Goal: Transaction & Acquisition: Purchase product/service

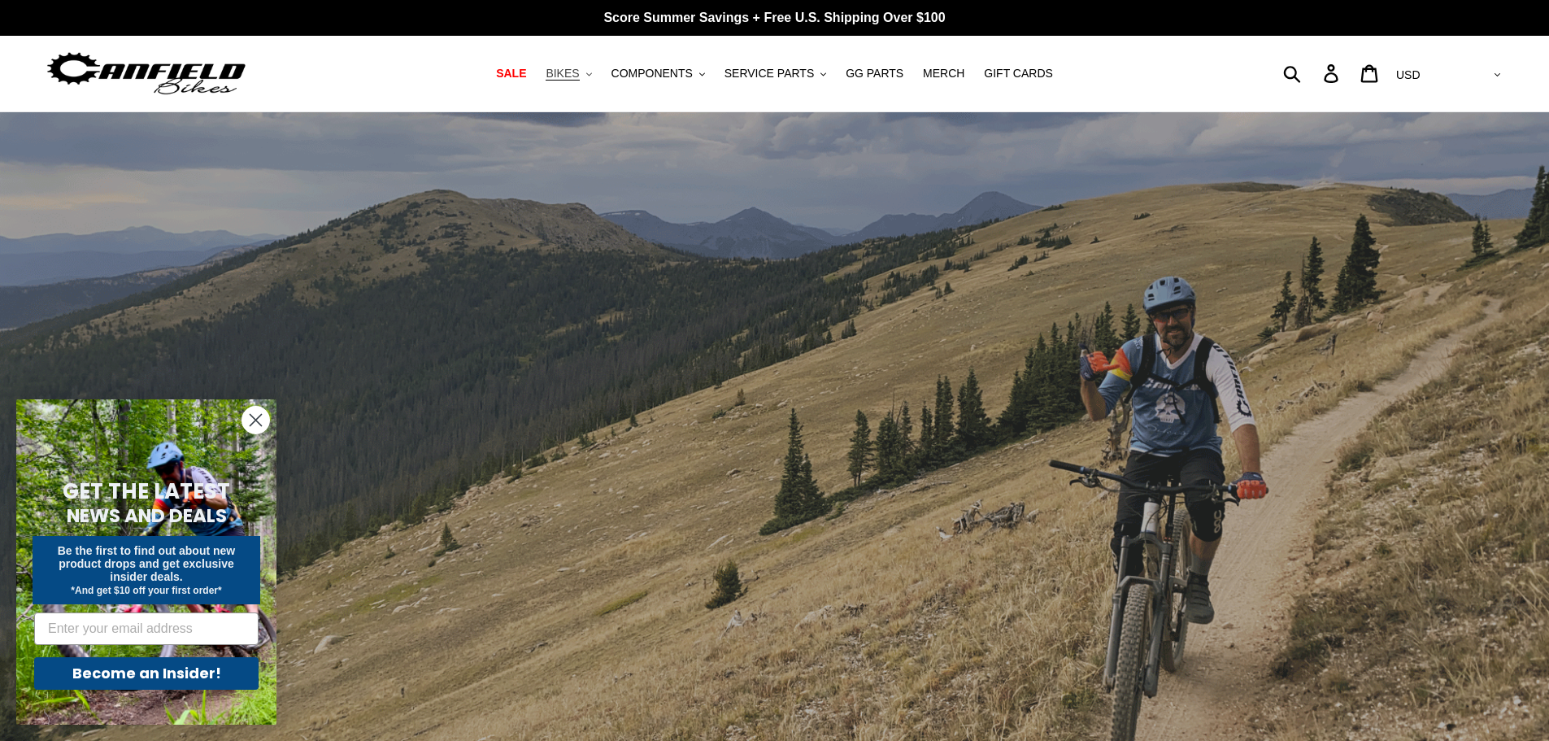
click at [579, 72] on span "BIKES" at bounding box center [562, 74] width 33 height 14
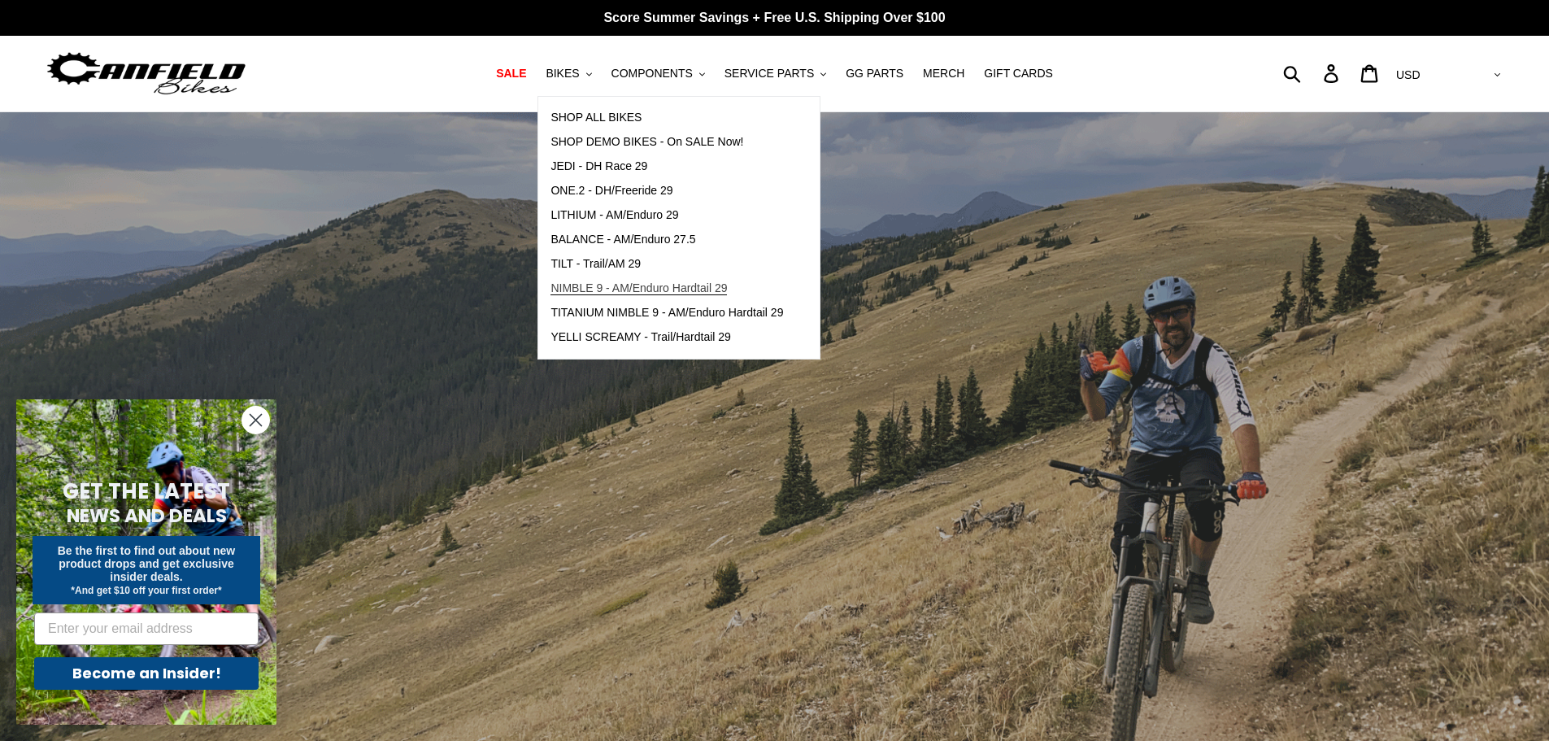
click at [659, 289] on span "NIMBLE 9 - AM/Enduro Hardtail 29" at bounding box center [638, 288] width 176 height 14
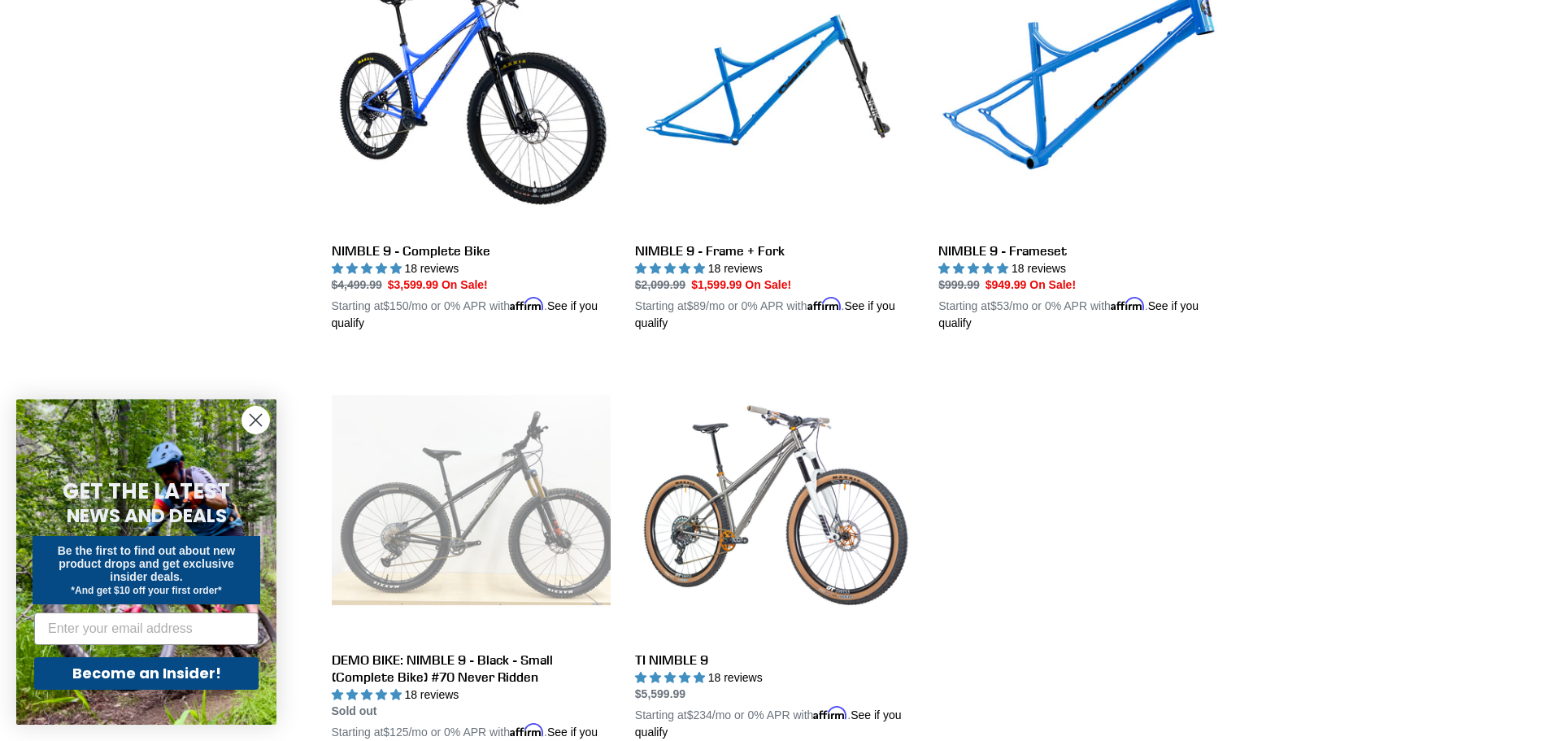
scroll to position [569, 0]
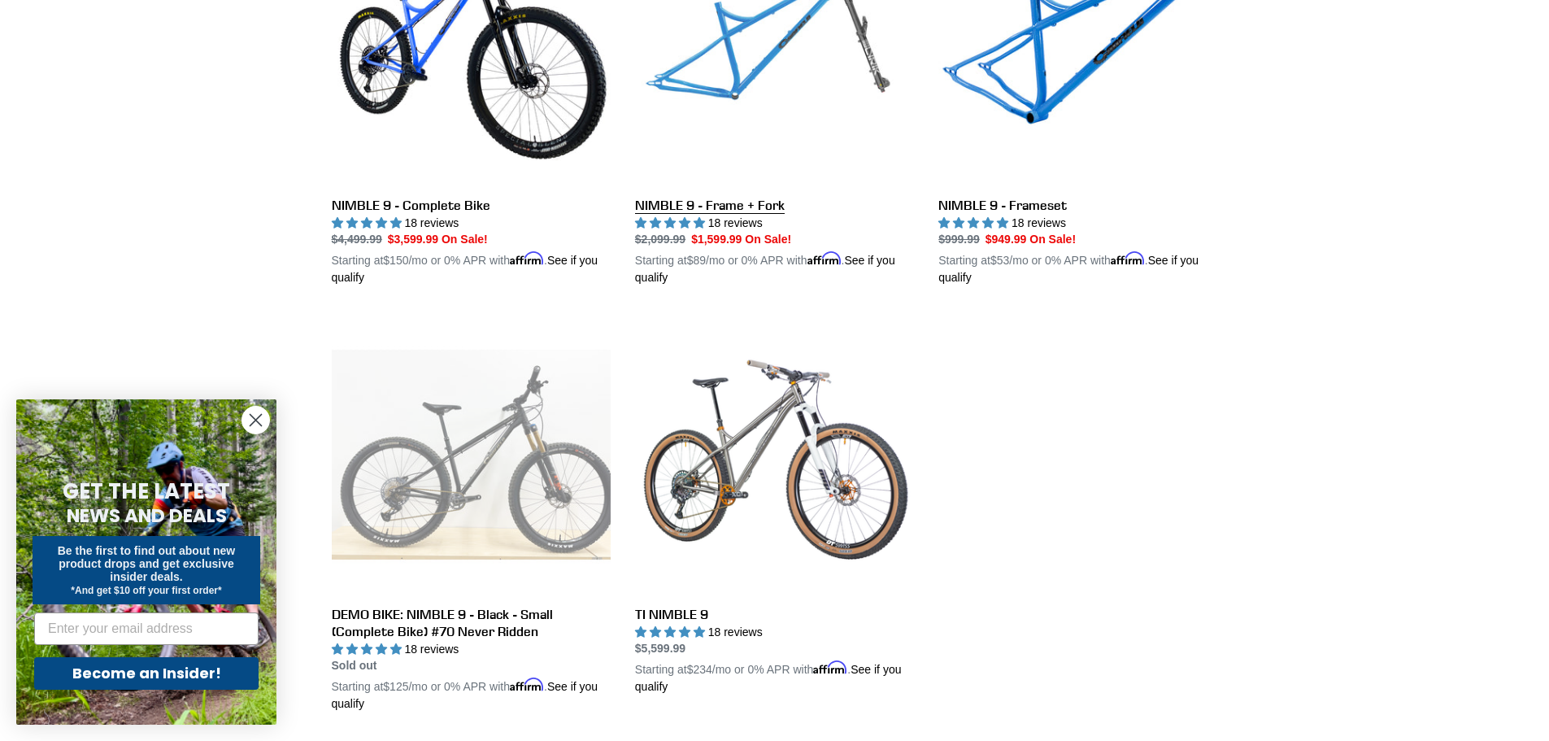
click at [771, 202] on link "NIMBLE 9 - Frame + Fork" at bounding box center [774, 96] width 279 height 381
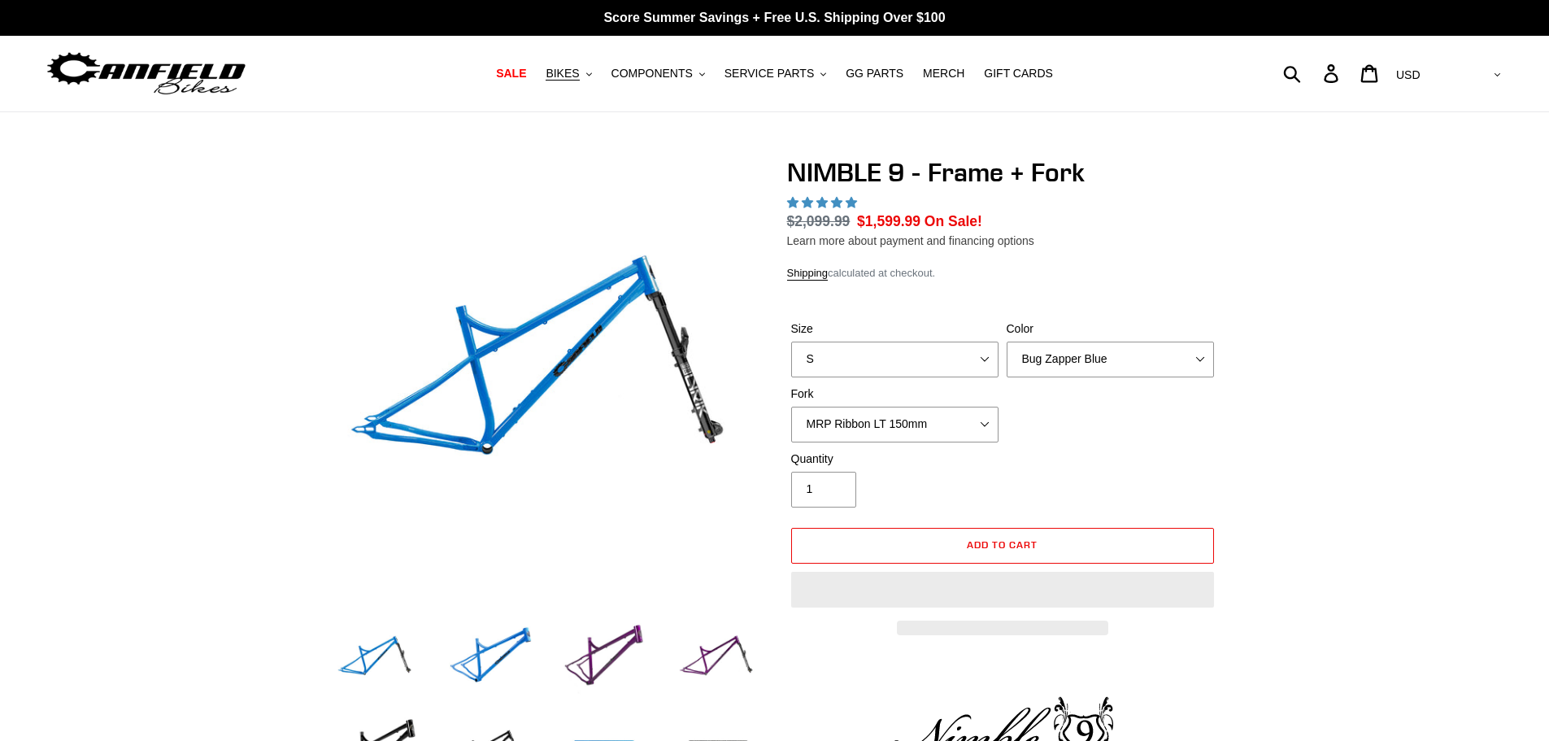
select select "highest-rating"
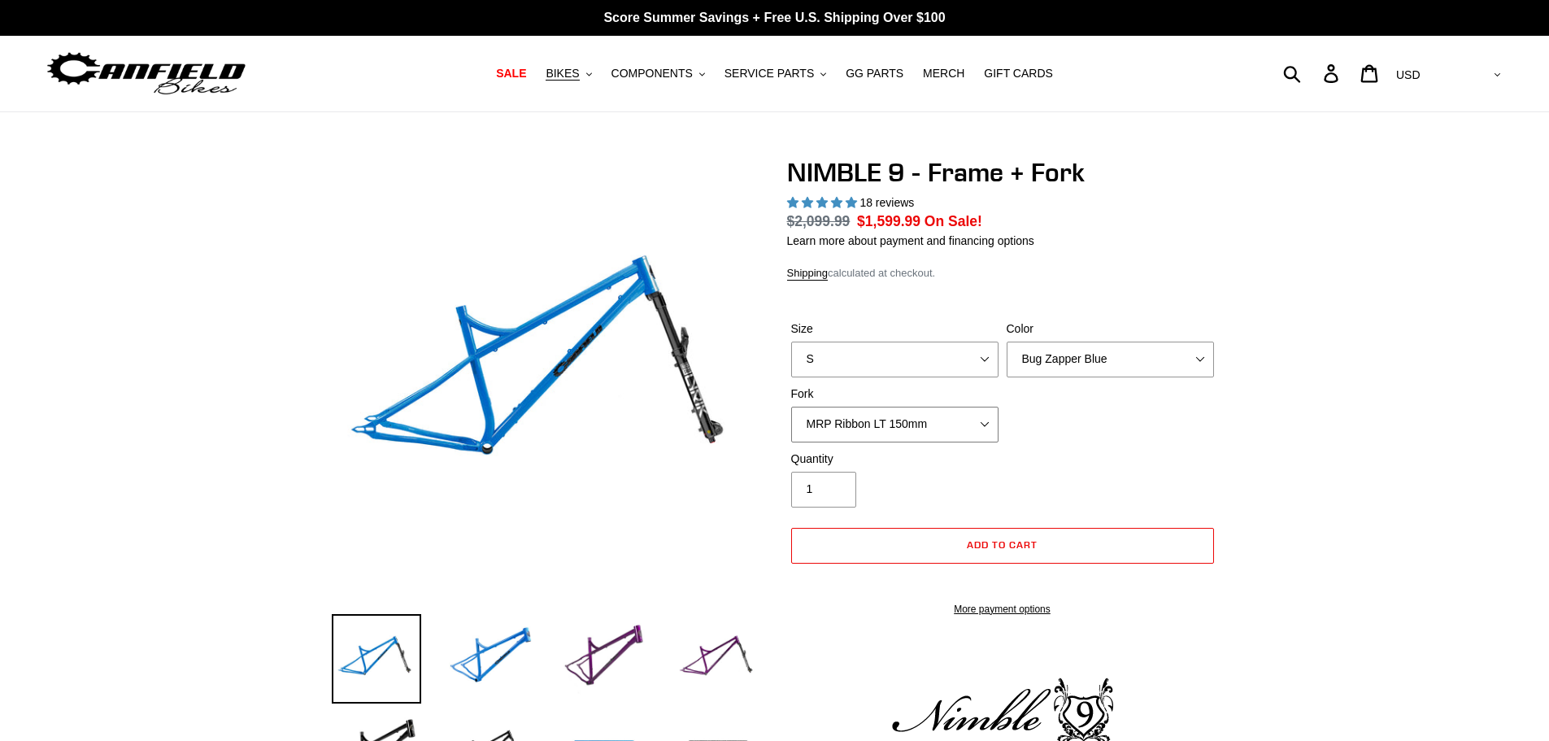
click at [976, 417] on select "MRP Ribbon LT 150mm Fox 36 Factory Grip X 150mm (Special Order) RockShox Lyrik …" at bounding box center [894, 425] width 207 height 36
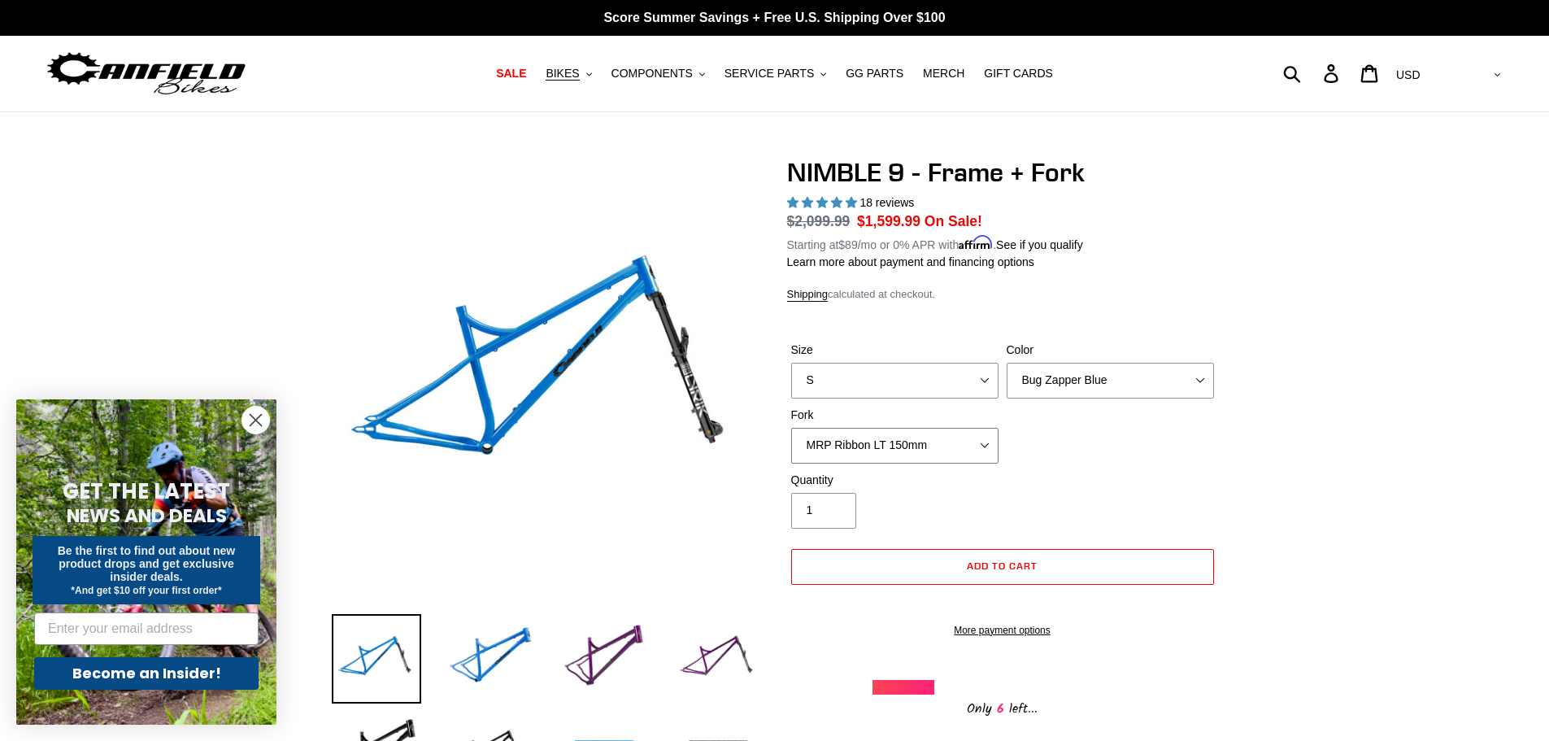
select select "Fox 36 Factory Grip X 150mm (Special Order)"
click at [791, 428] on select "MRP Ribbon LT 150mm Fox 36 Factory Grip X 150mm (Special Order) RockShox Lyrik …" at bounding box center [894, 446] width 207 height 36
click at [917, 444] on select "MRP Ribbon LT 150mm Fox 36 Factory Grip X 150mm (Special Order) RockShox Lyrik …" at bounding box center [894, 446] width 207 height 36
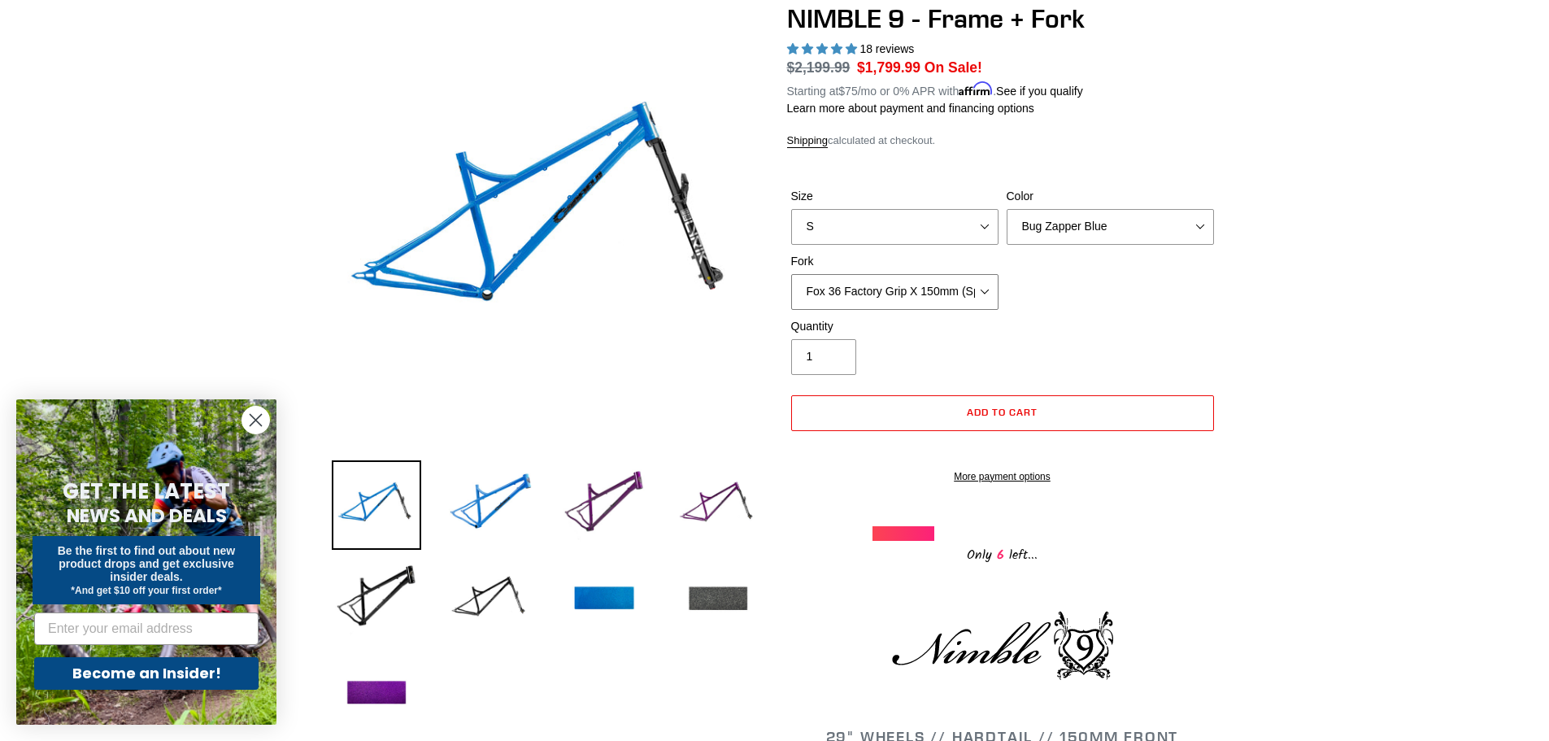
scroll to position [163, 0]
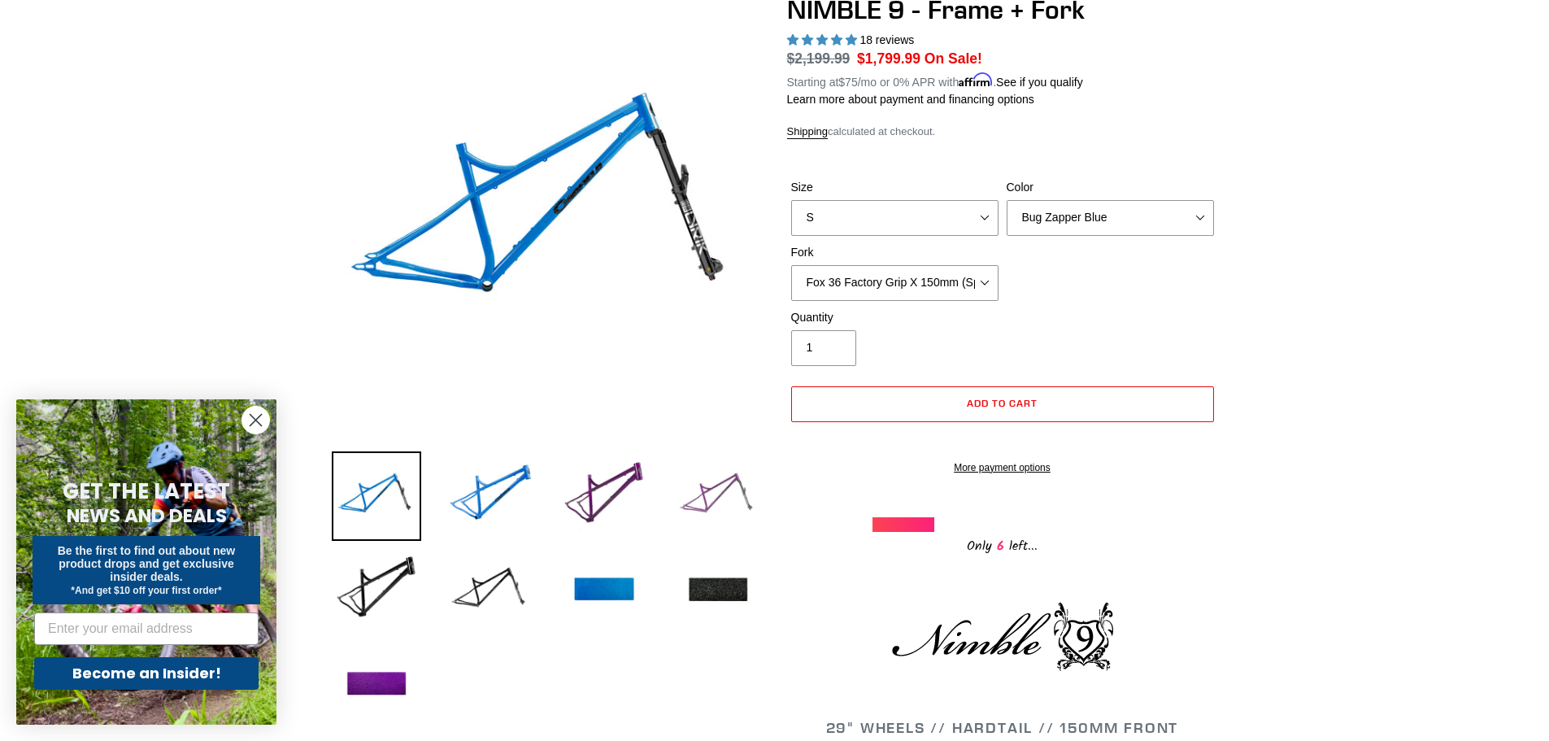
click at [731, 493] on img at bounding box center [717, 495] width 89 height 89
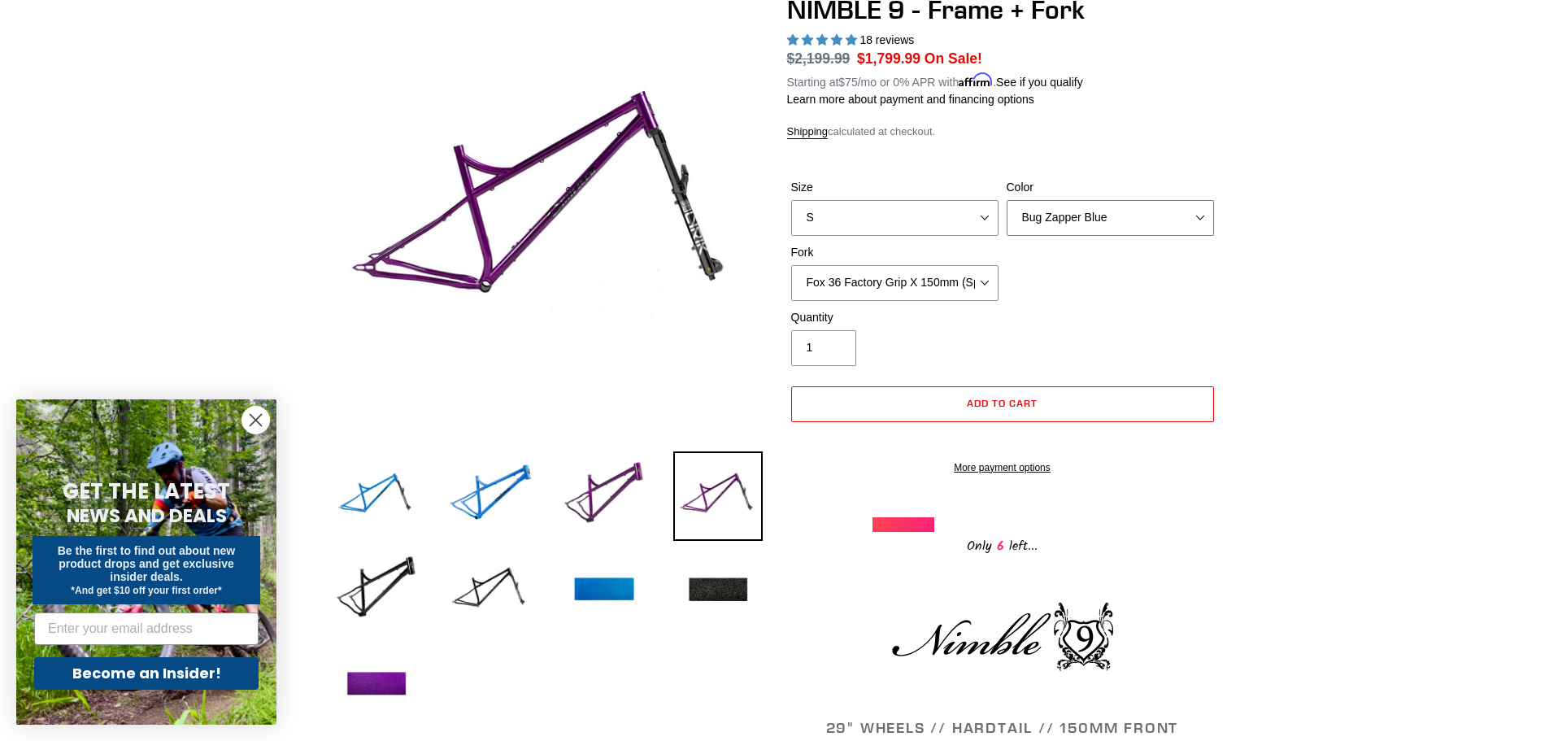
click at [1035, 209] on select "Bug Zapper Blue Purple Haze - Sold Out Galaxy Black" at bounding box center [1110, 218] width 207 height 36
select select "Purple Haze - Sold Out"
click at [1007, 200] on select "Bug Zapper Blue Purple Haze - Sold Out Galaxy Black" at bounding box center [1110, 218] width 207 height 36
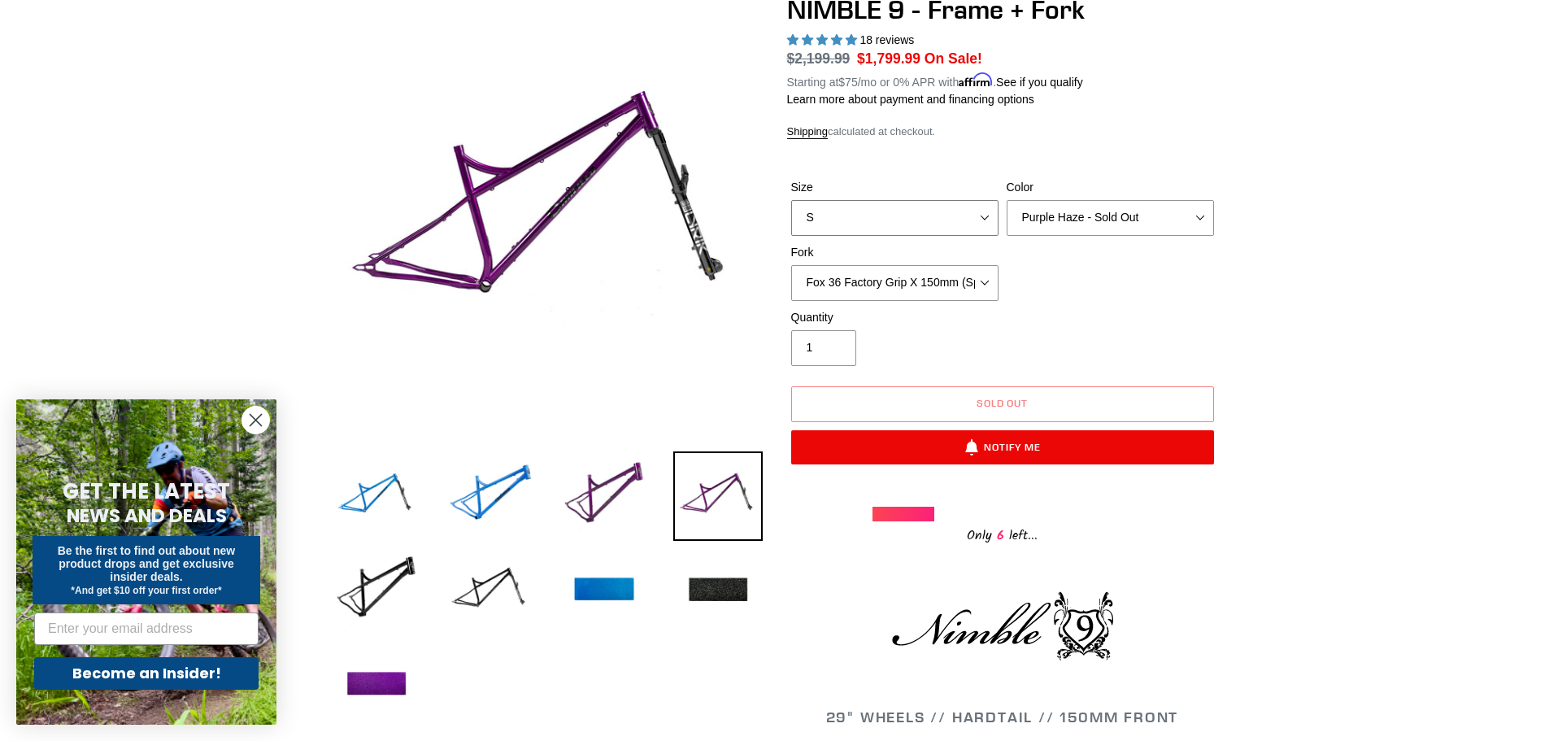
click at [974, 232] on select "S M L XL" at bounding box center [894, 218] width 207 height 36
select select "L"
click at [791, 200] on select "S M L XL" at bounding box center [894, 218] width 207 height 36
click at [1062, 219] on select "Bug Zapper Blue Purple Haze - Sold Out Galaxy Black" at bounding box center [1110, 218] width 207 height 36
select select "Galaxy Black"
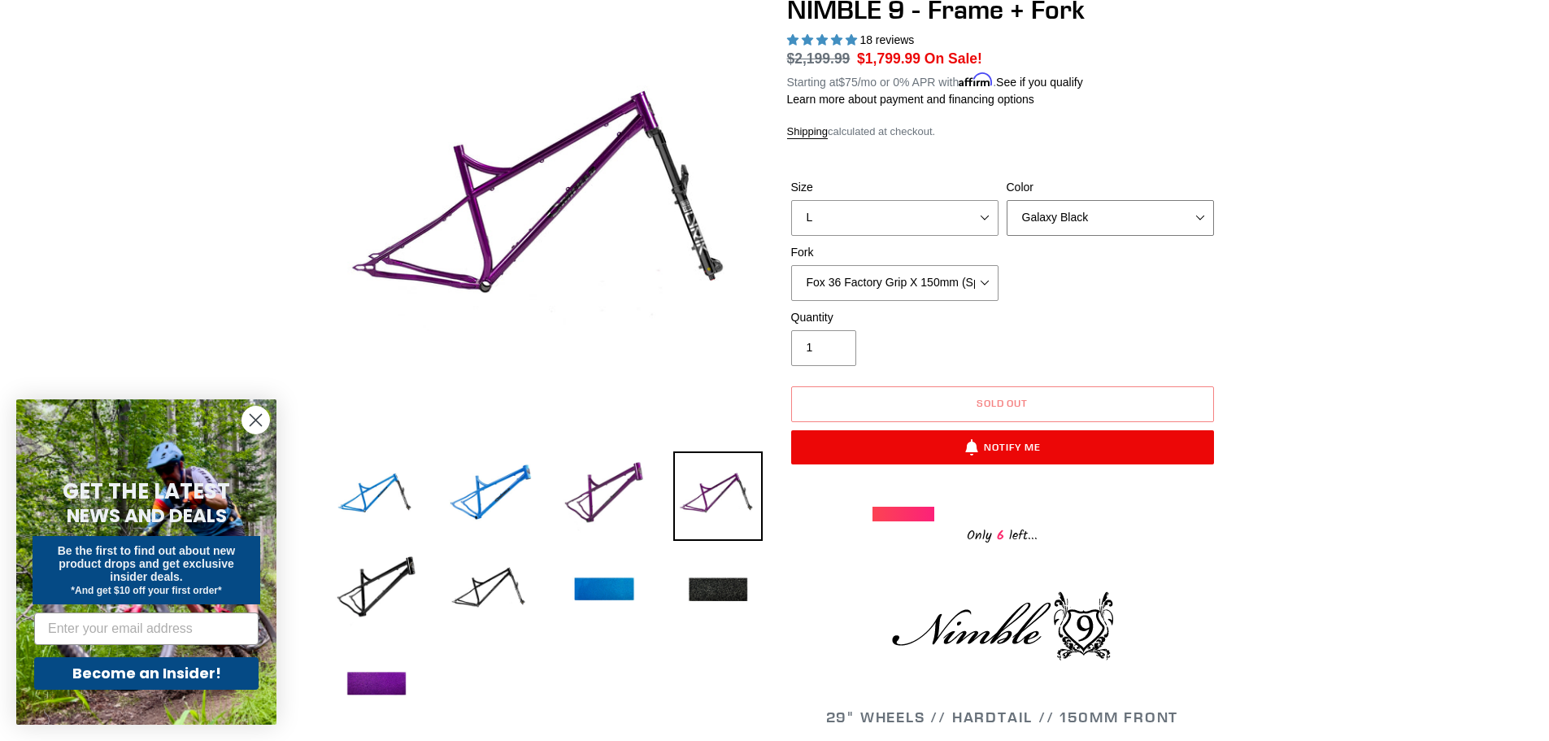
click at [1007, 200] on select "Bug Zapper Blue Purple Haze - Sold Out Galaxy Black" at bounding box center [1110, 218] width 207 height 36
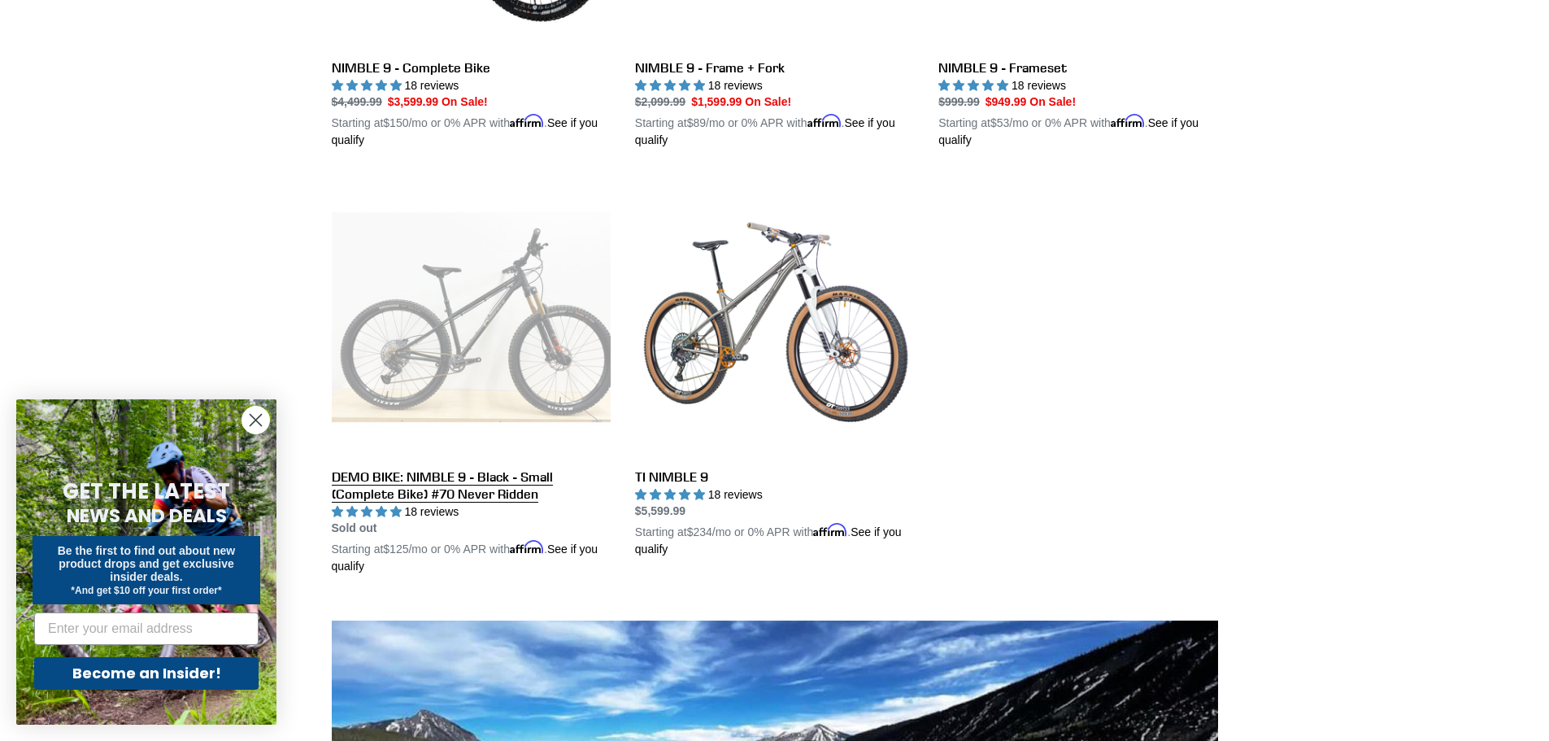
scroll to position [650, 0]
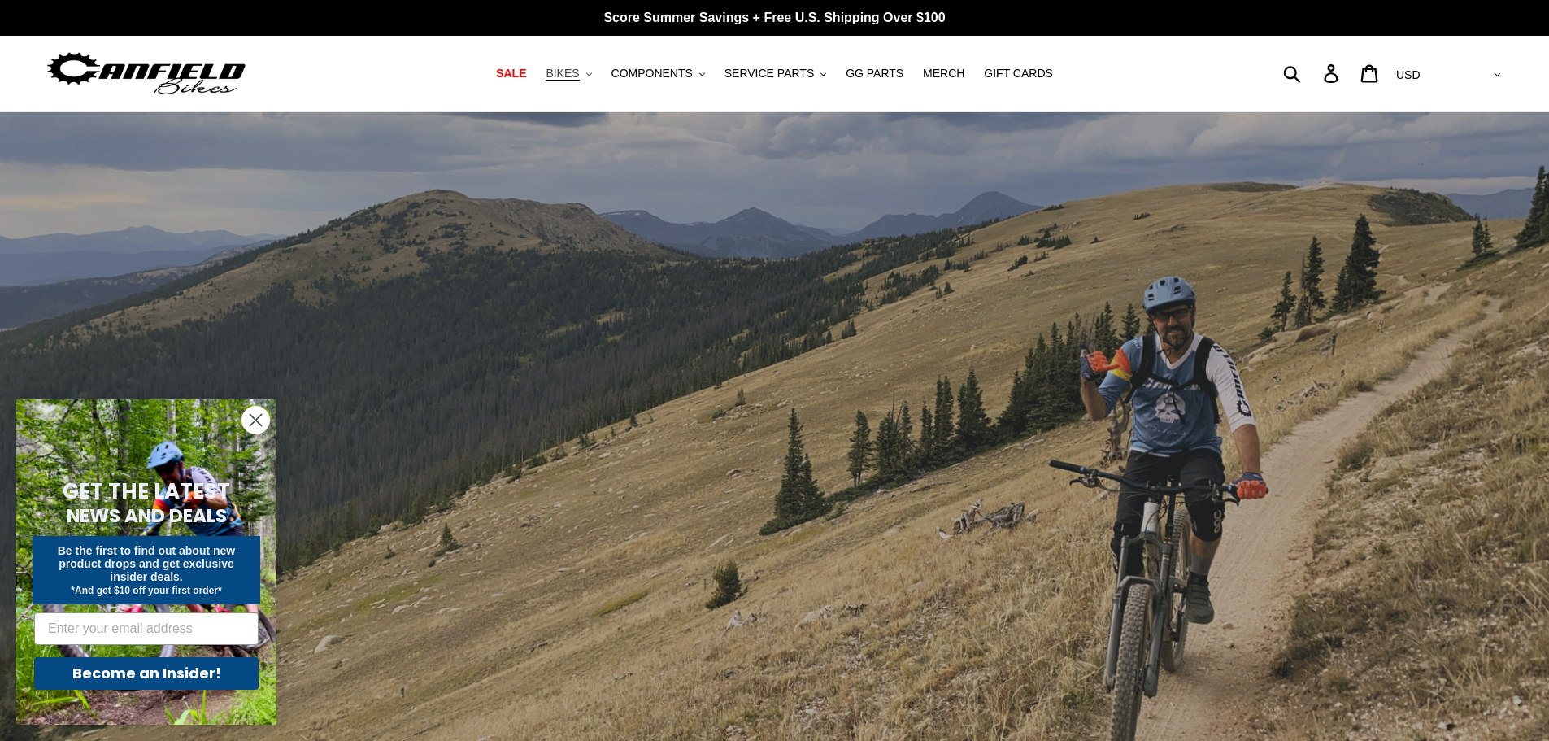
click at [599, 80] on button "BIKES .cls-1{fill:#231f20}" at bounding box center [568, 74] width 62 height 22
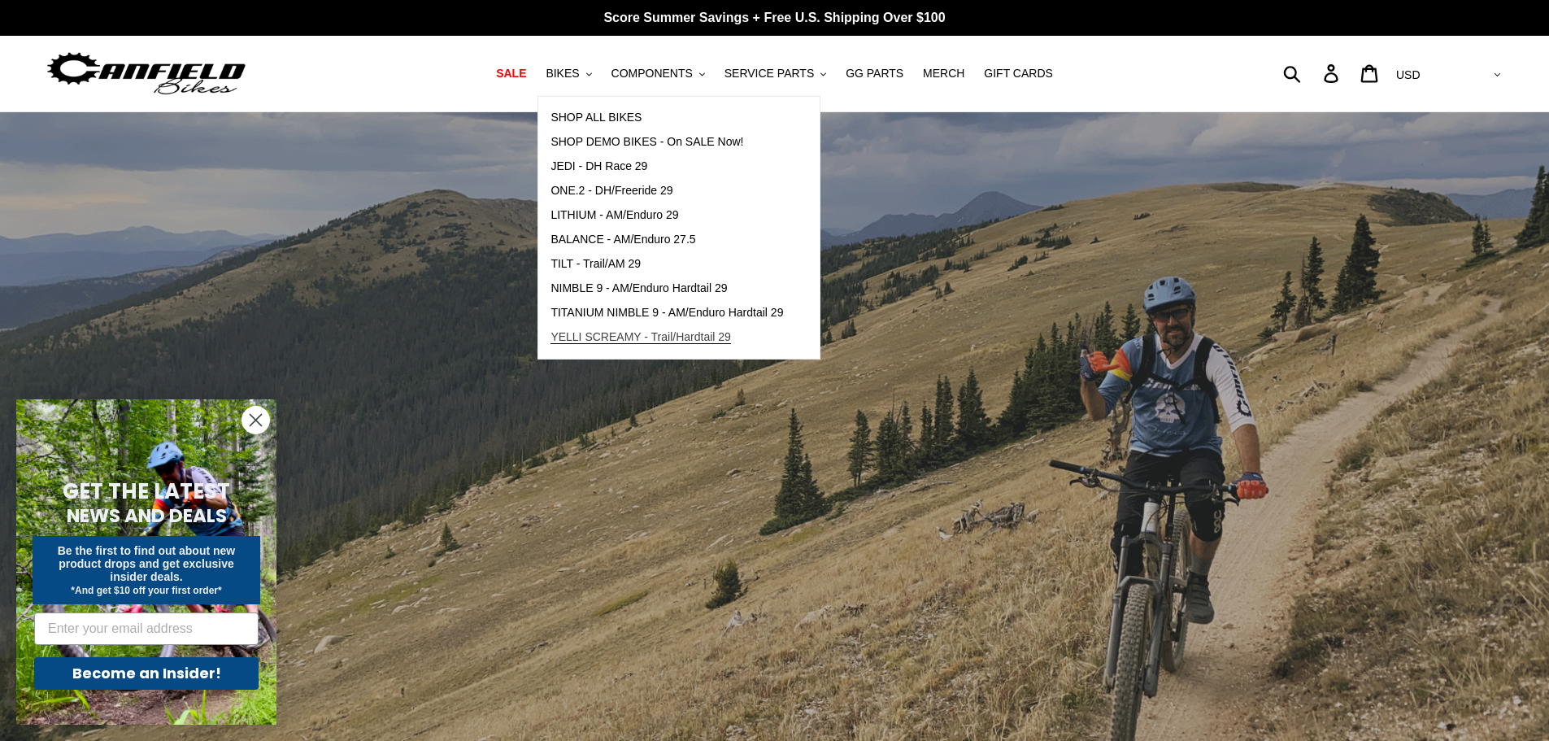
click at [694, 342] on span "YELLI SCREAMY - Trail/Hardtail 29" at bounding box center [640, 337] width 180 height 14
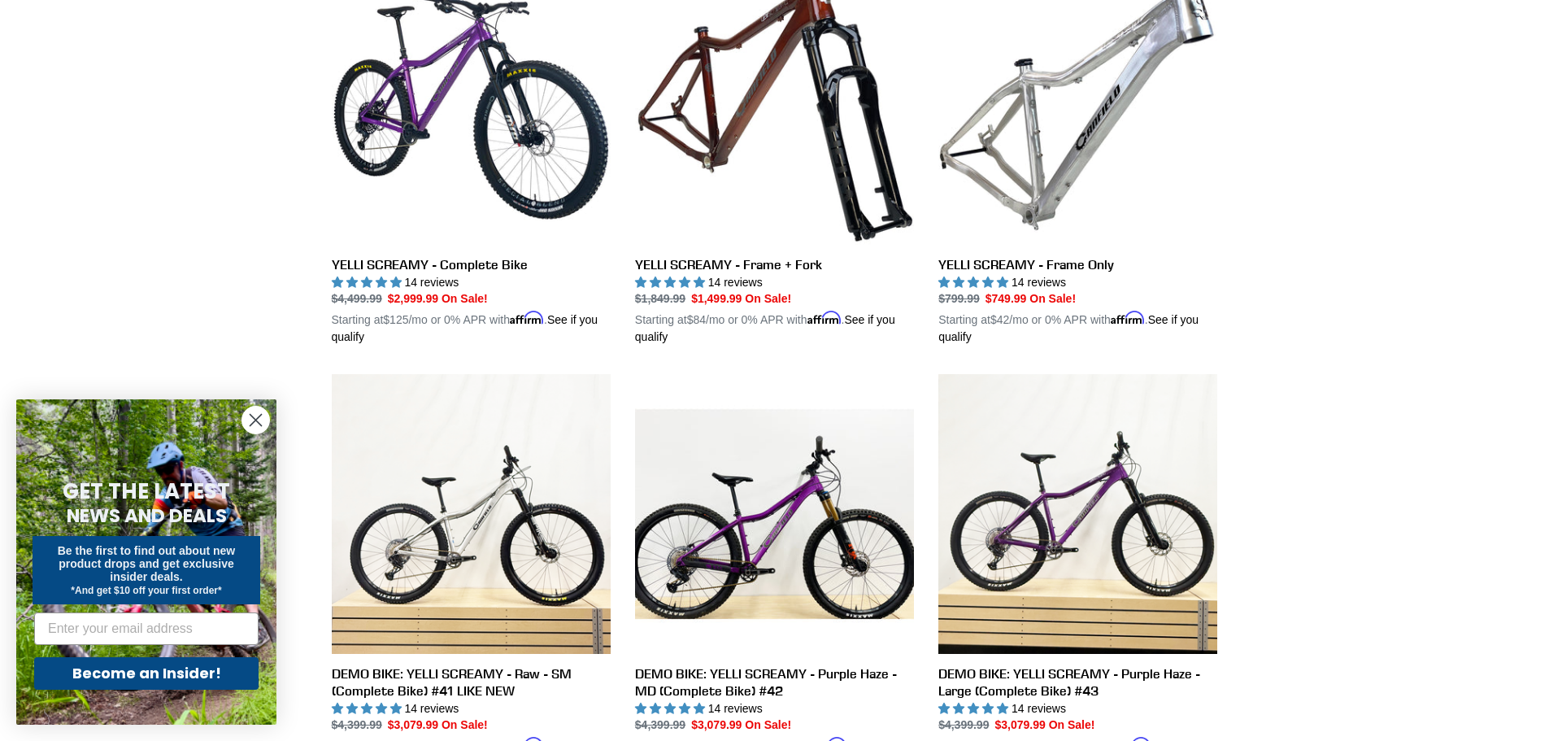
scroll to position [488, 0]
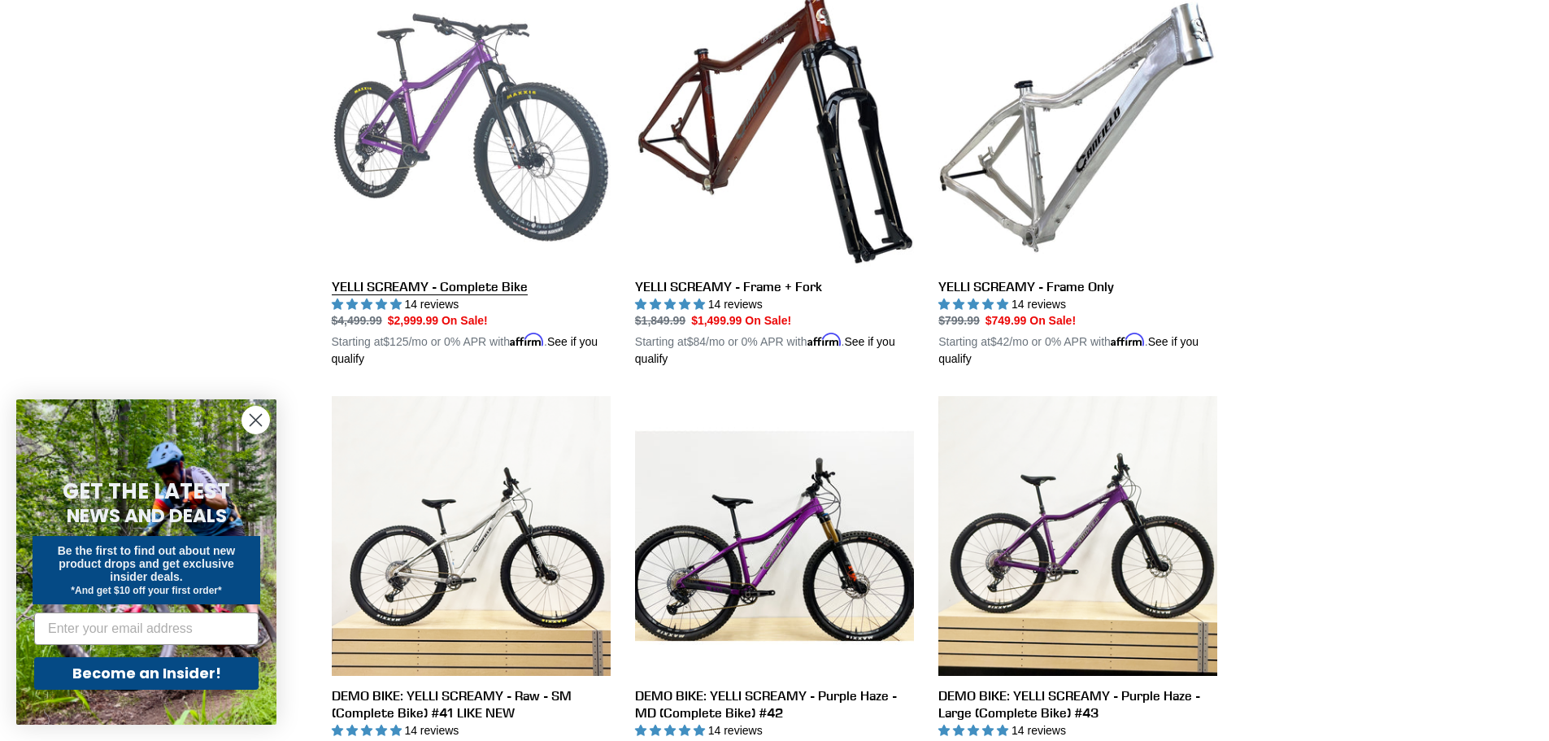
click at [364, 180] on link "YELLI SCREAMY - Complete Bike" at bounding box center [471, 178] width 279 height 381
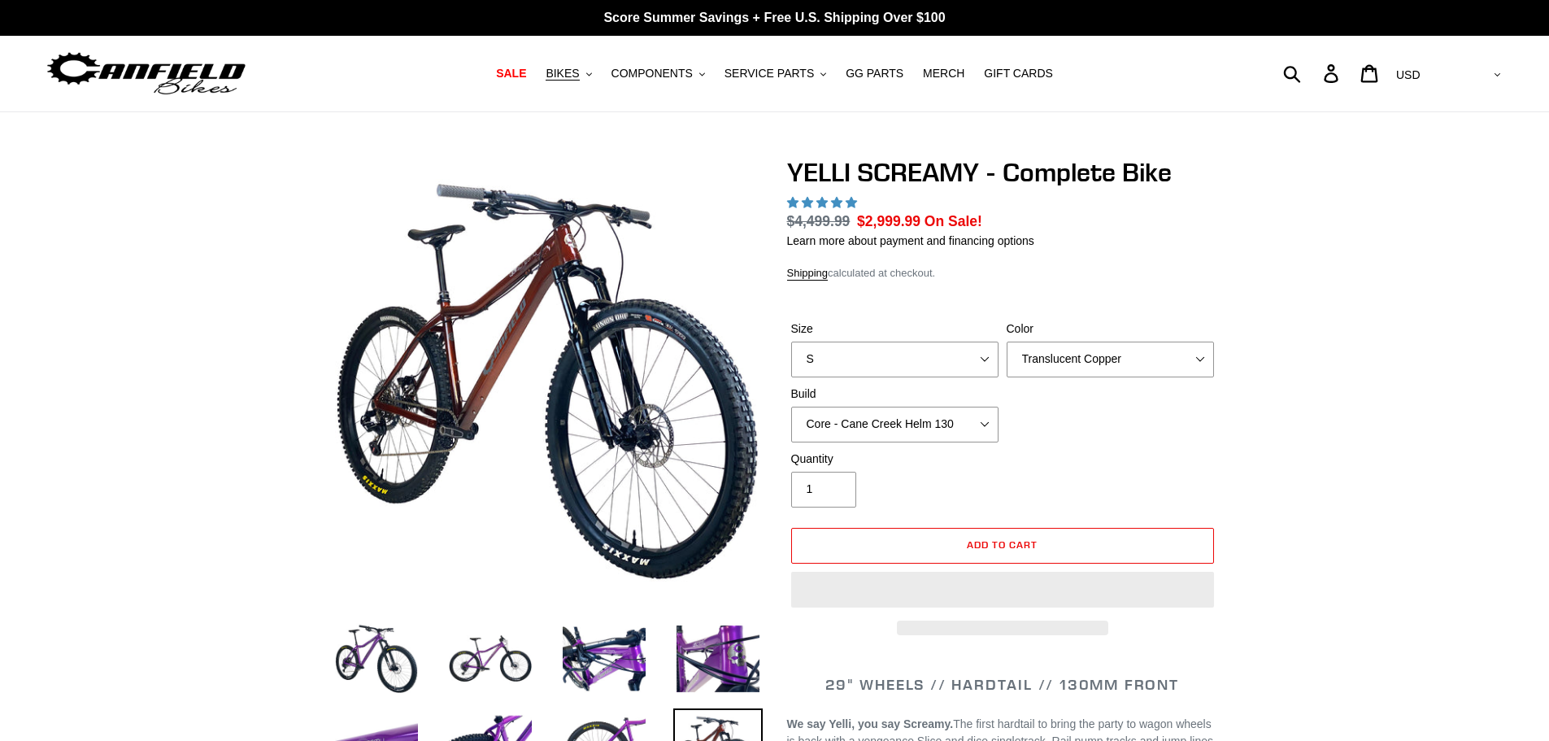
select select "highest-rating"
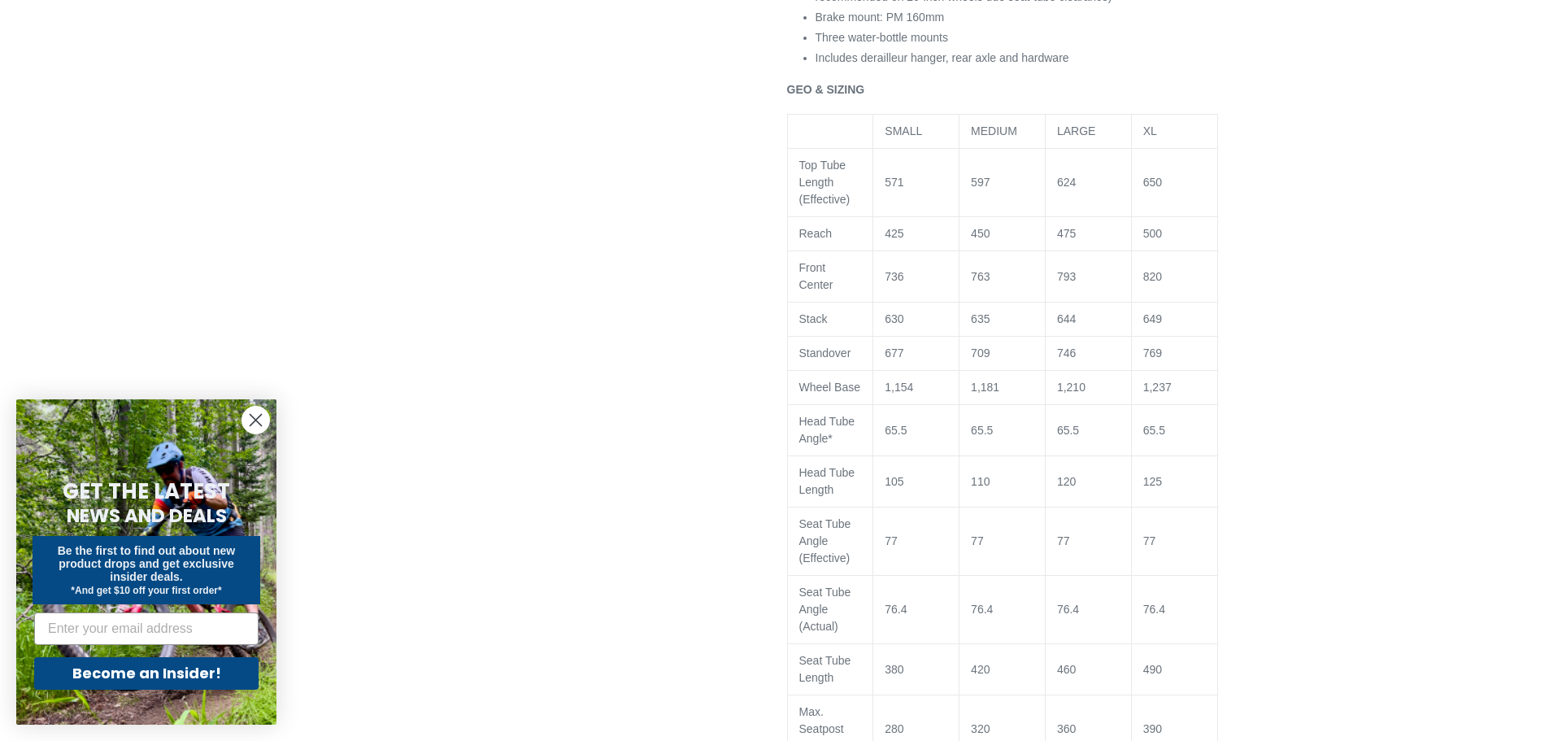
scroll to position [2358, 0]
